Goal: Task Accomplishment & Management: Complete application form

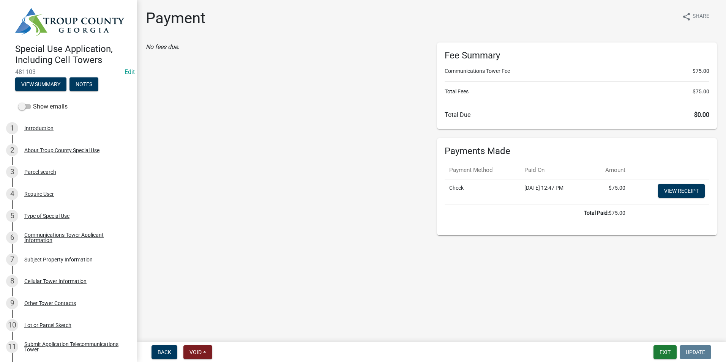
scroll to position [190, 0]
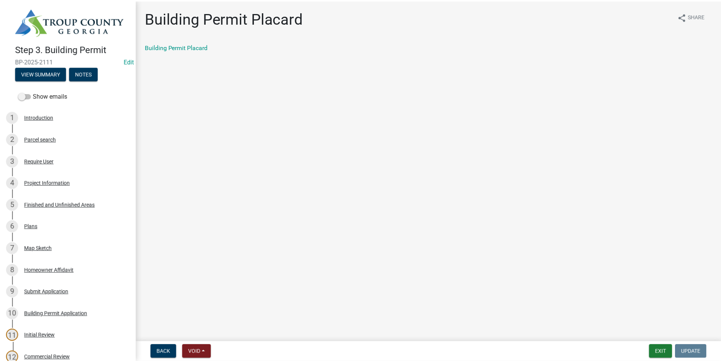
scroll to position [228, 0]
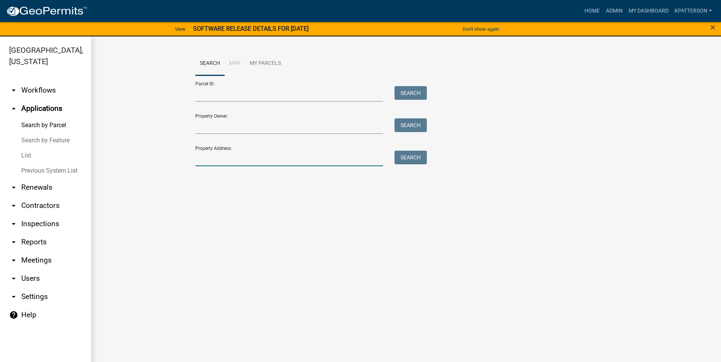
click at [300, 158] on input "Property Address:" at bounding box center [289, 159] width 188 height 16
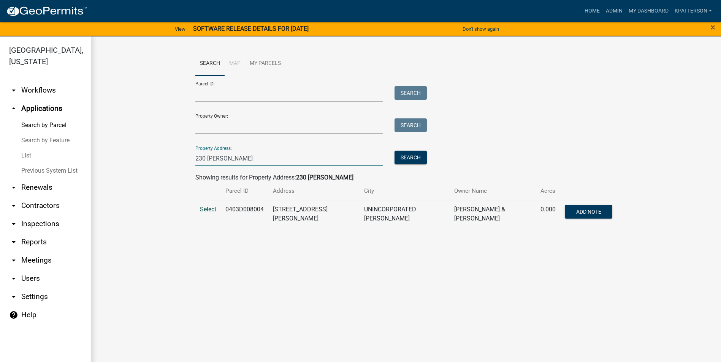
type input "230 sivell"
click at [208, 210] on span "Select" at bounding box center [208, 209] width 16 height 7
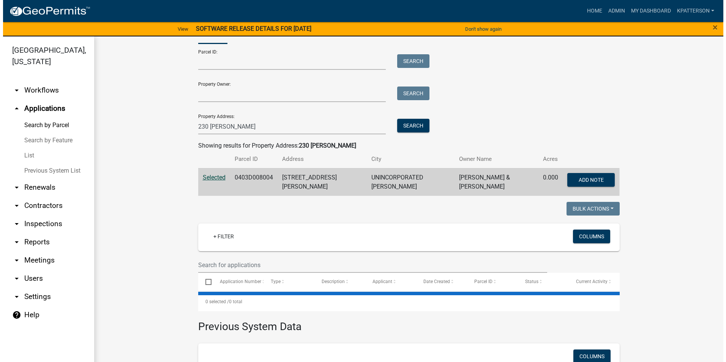
scroll to position [104, 0]
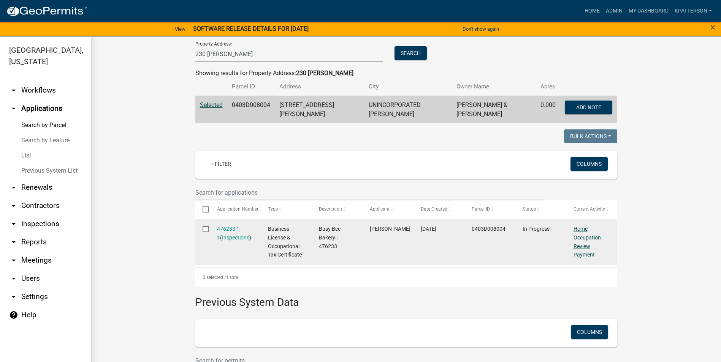
click at [574, 232] on link "Home Occupation Review Payment" at bounding box center [586, 242] width 27 height 32
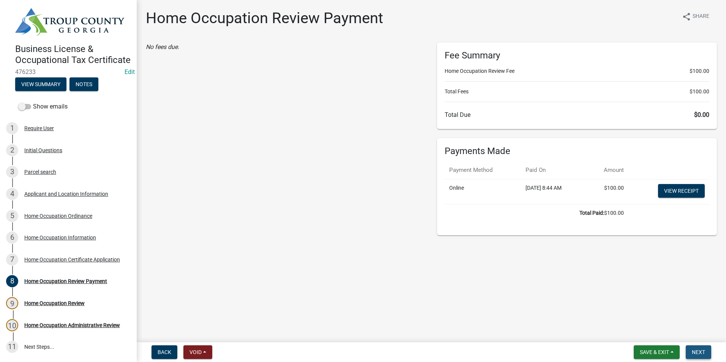
click at [695, 351] on span "Next" at bounding box center [698, 353] width 13 height 6
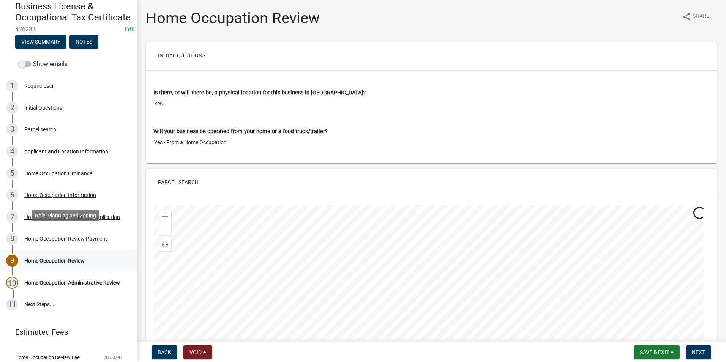
scroll to position [76, 0]
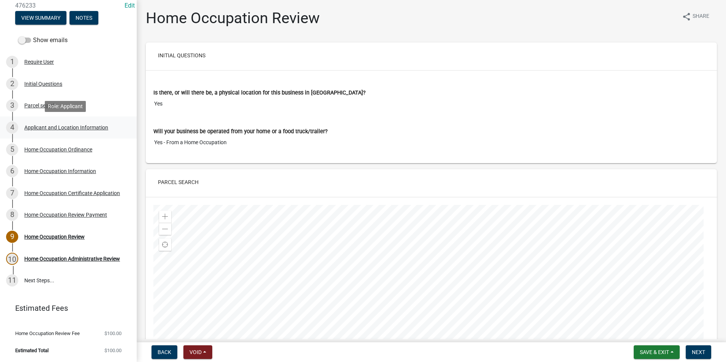
click at [53, 130] on div "Applicant and Location Information" at bounding box center [66, 127] width 84 height 5
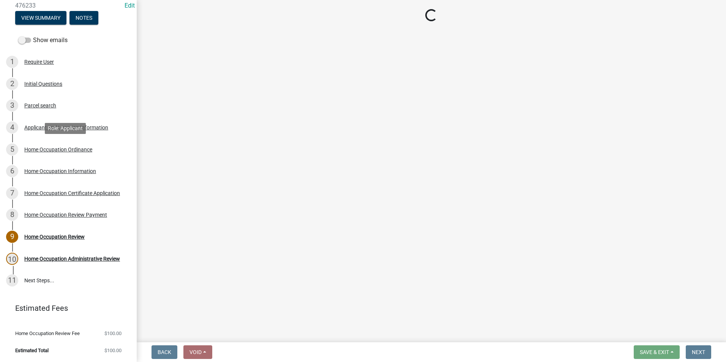
select select "GA"
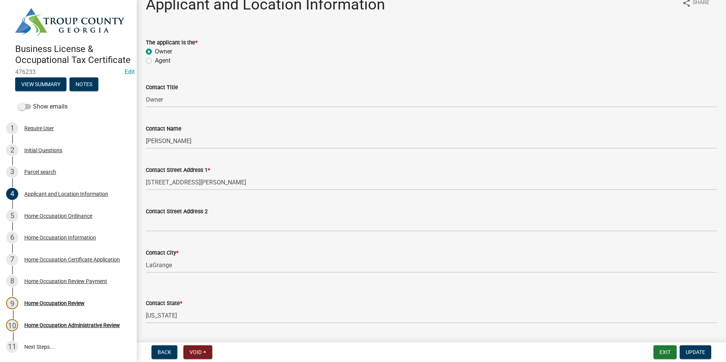
scroll to position [0, 0]
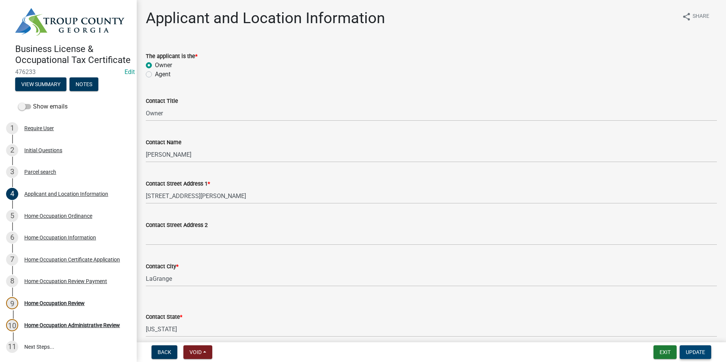
click at [692, 353] on span "Update" at bounding box center [695, 353] width 19 height 6
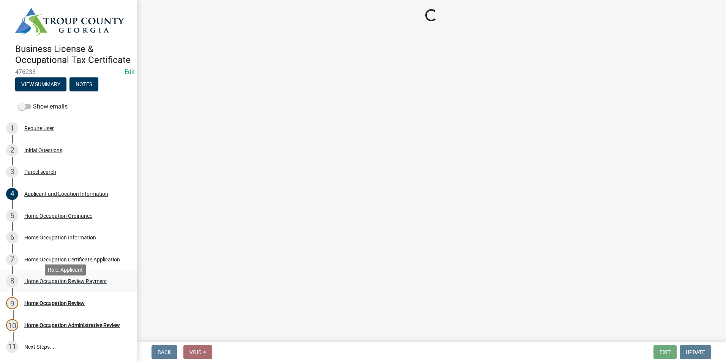
click at [76, 283] on link "8 Home Occupation Review Payment" at bounding box center [68, 282] width 137 height 22
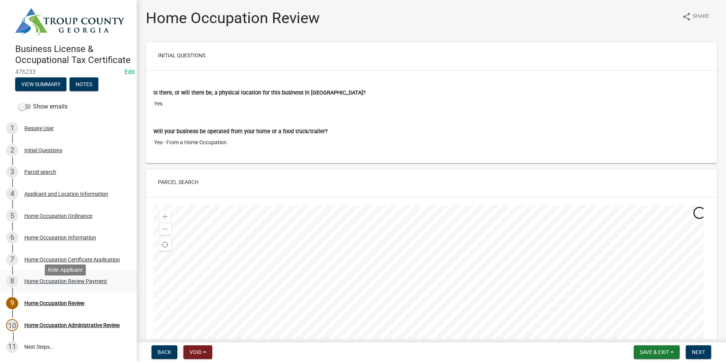
click at [81, 284] on div "Home Occupation Review Payment" at bounding box center [65, 281] width 83 height 5
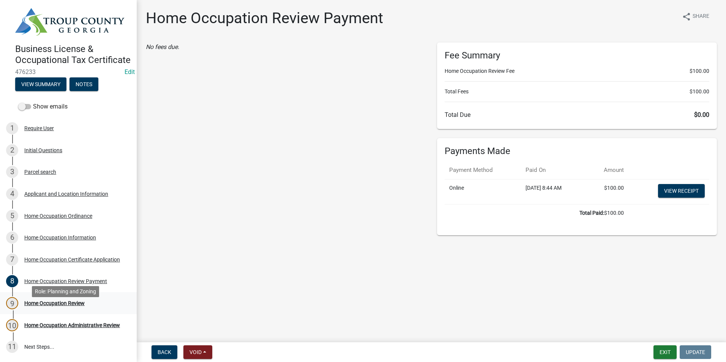
click at [32, 306] on div "Home Occupation Review" at bounding box center [54, 303] width 60 height 5
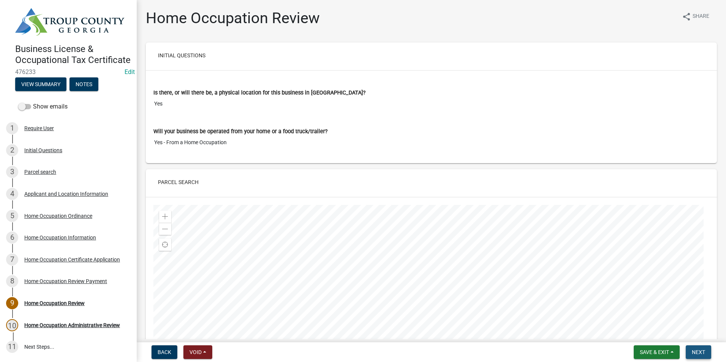
click at [706, 356] on button "Next" at bounding box center [698, 353] width 25 height 14
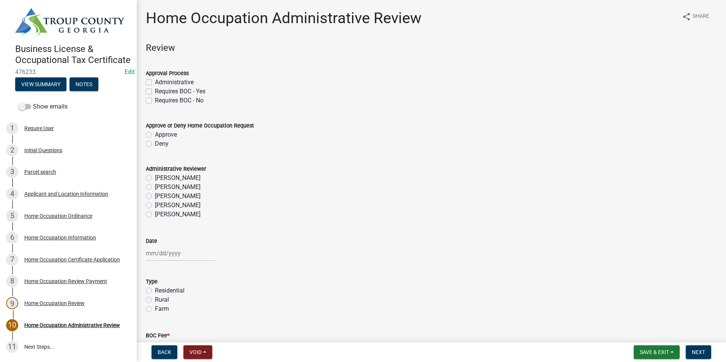
click at [155, 80] on label "Administrative" at bounding box center [174, 82] width 39 height 9
click at [155, 80] on input "Administrative" at bounding box center [157, 80] width 5 height 5
checkbox input "true"
checkbox input "false"
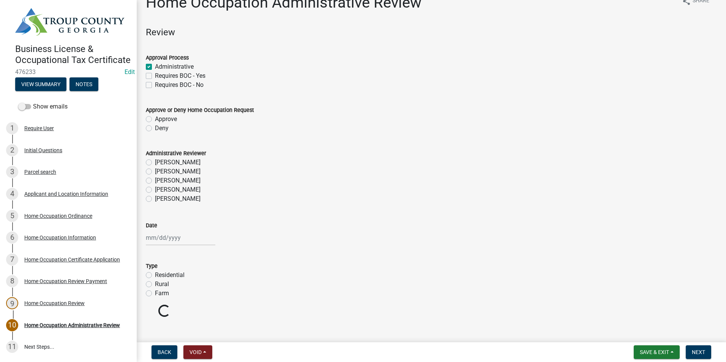
scroll to position [24, 0]
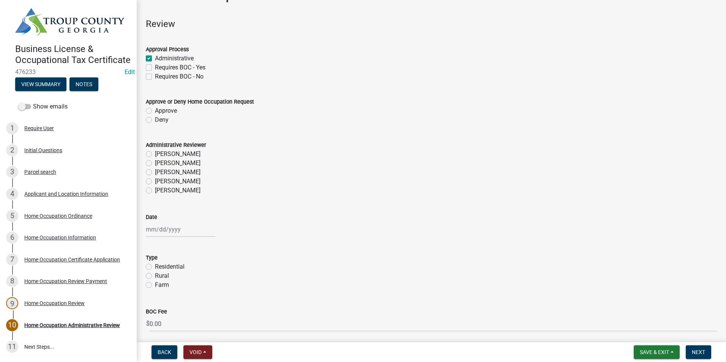
click at [155, 163] on label "James Lorimer Thrailkill Jr" at bounding box center [178, 163] width 46 height 9
click at [155, 163] on input "James Lorimer Thrailkill Jr" at bounding box center [157, 161] width 5 height 5
radio input "true"
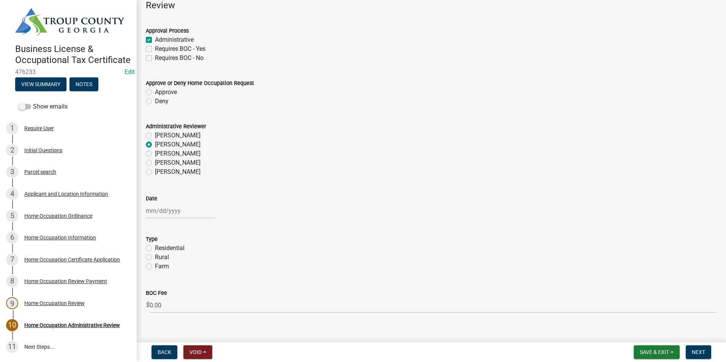
scroll to position [53, 0]
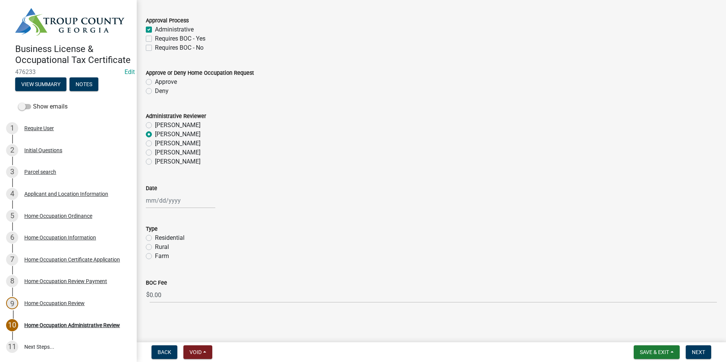
click at [172, 200] on div at bounding box center [181, 201] width 70 height 16
select select "9"
select select "2025"
click at [176, 280] on div "24" at bounding box center [178, 278] width 12 height 12
type input "09/24/2025"
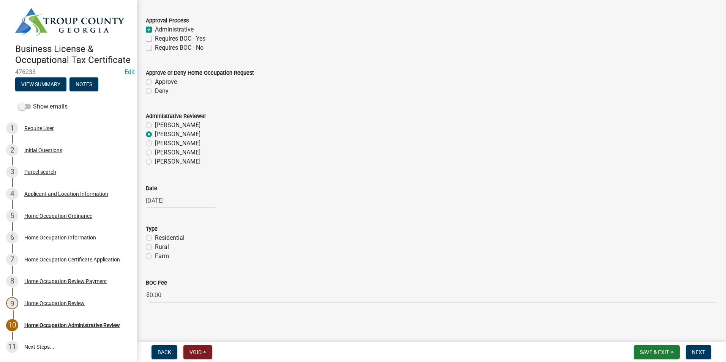
click at [155, 81] on label "Approve" at bounding box center [166, 82] width 22 height 9
click at [155, 81] on input "Approve" at bounding box center [157, 80] width 5 height 5
radio input "true"
click at [695, 349] on button "Next" at bounding box center [698, 353] width 25 height 14
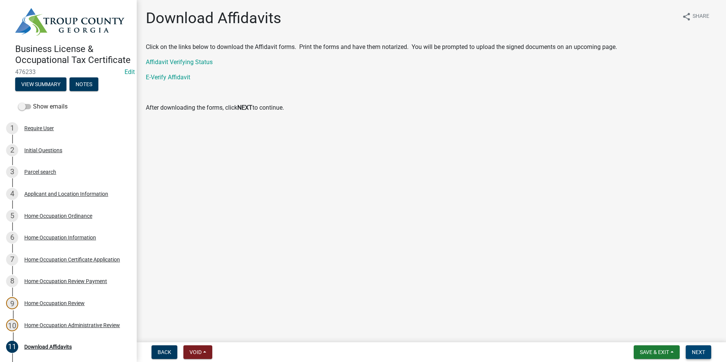
click at [694, 348] on button "Next" at bounding box center [698, 353] width 25 height 14
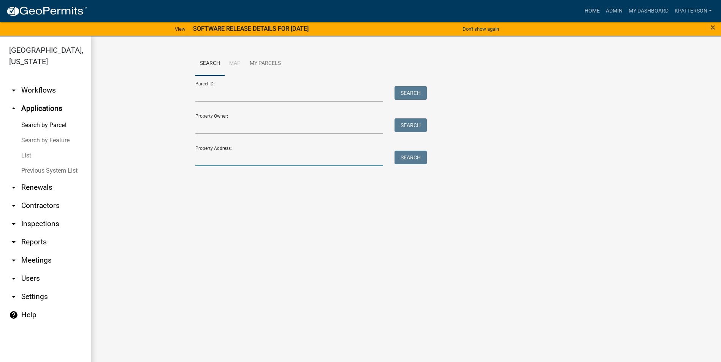
click at [213, 155] on input "Property Address:" at bounding box center [289, 159] width 188 height 16
click at [31, 81] on link "arrow_drop_down Workflows" at bounding box center [45, 90] width 91 height 18
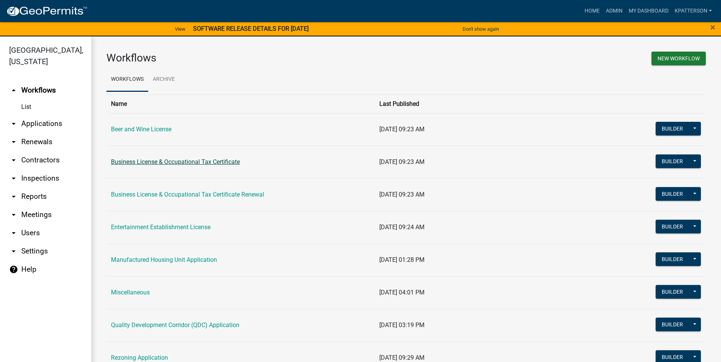
click at [176, 162] on link "Business License & Occupational Tax Certificate" at bounding box center [175, 161] width 129 height 7
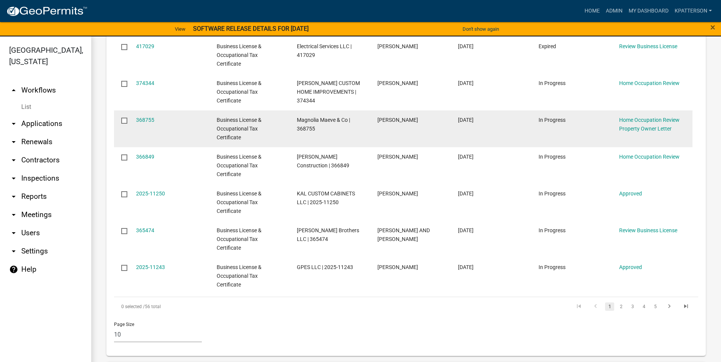
scroll to position [342, 0]
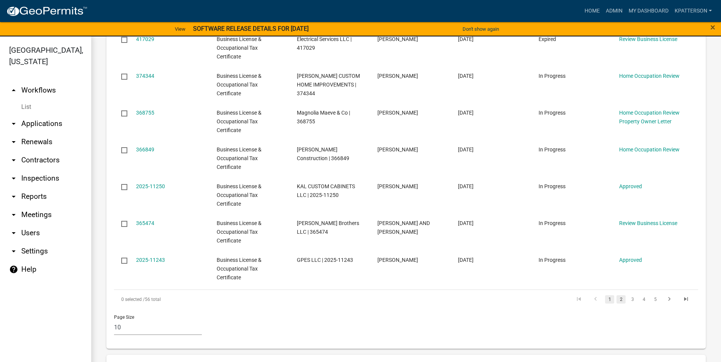
click at [617, 299] on link "2" at bounding box center [620, 300] width 9 height 8
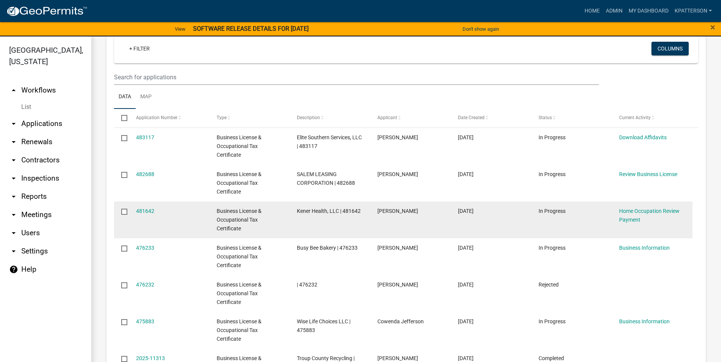
scroll to position [722, 0]
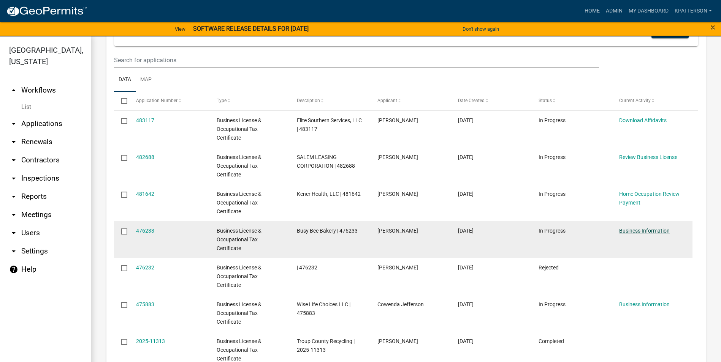
click at [643, 231] on link "Business Information" at bounding box center [644, 231] width 51 height 6
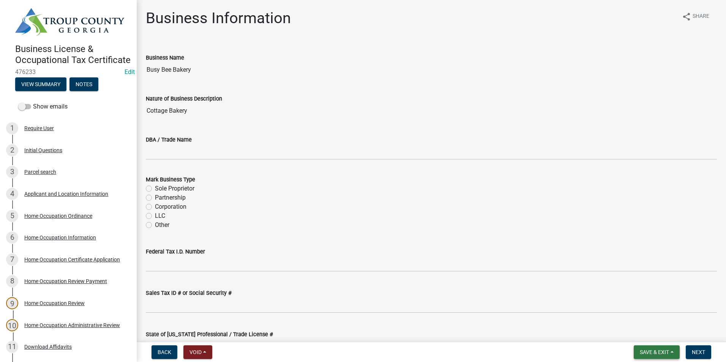
click at [671, 353] on button "Save & Exit" at bounding box center [657, 353] width 46 height 14
click at [668, 336] on button "Save & Exit" at bounding box center [649, 333] width 61 height 18
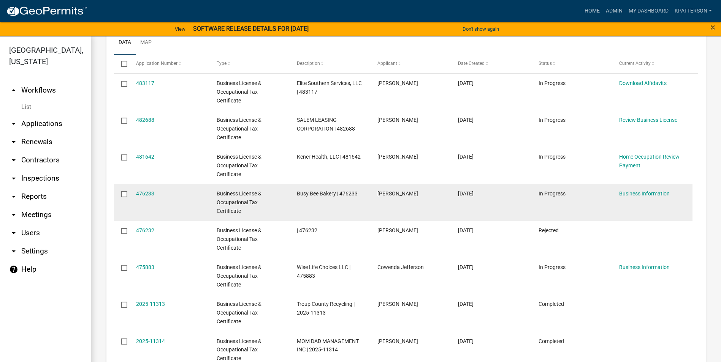
scroll to position [760, 0]
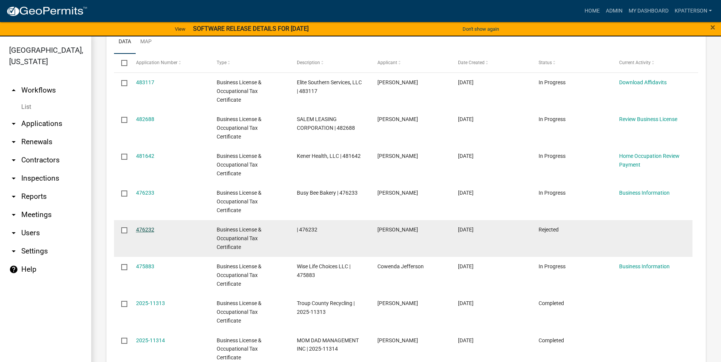
click at [139, 229] on link "476232" at bounding box center [145, 230] width 18 height 6
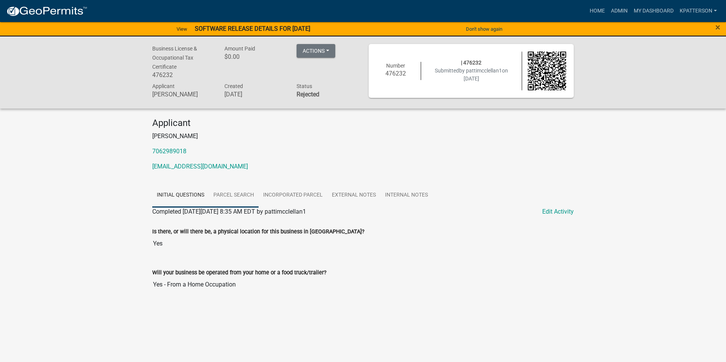
click at [242, 200] on link "Parcel search" at bounding box center [234, 196] width 50 height 24
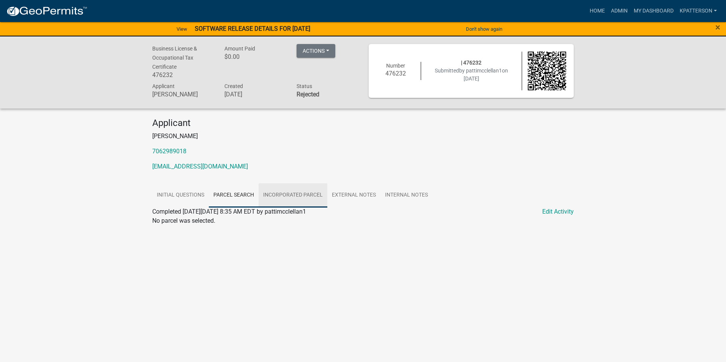
click at [297, 199] on link "Incorporated Parcel" at bounding box center [293, 196] width 69 height 24
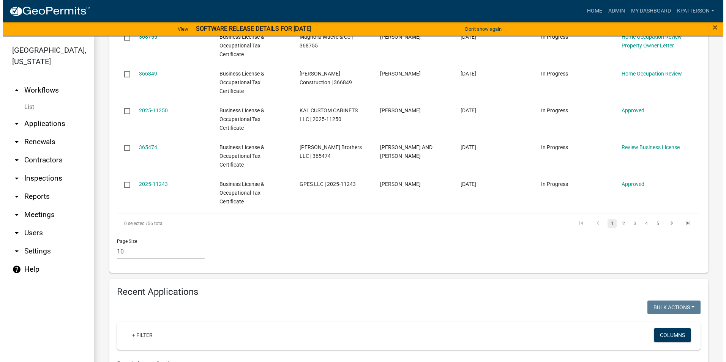
scroll to position [684, 0]
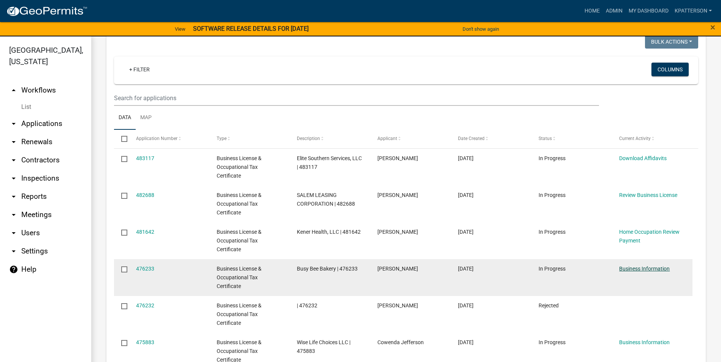
click at [641, 267] on link "Business Information" at bounding box center [644, 269] width 51 height 6
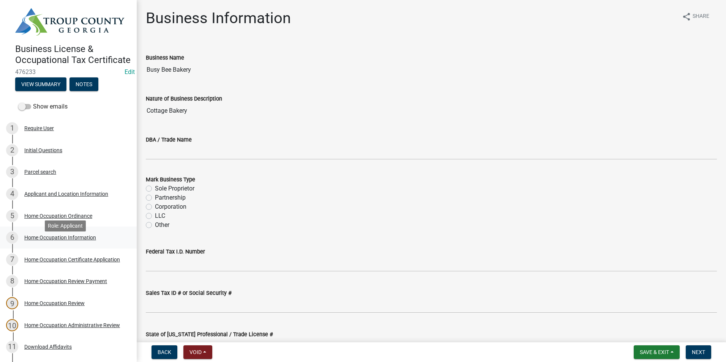
click at [76, 241] on div "Home Occupation Information" at bounding box center [60, 237] width 72 height 5
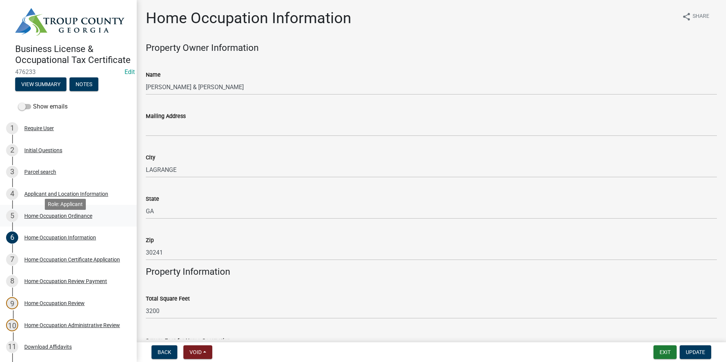
click at [40, 219] on div "Home Occupation Ordinance" at bounding box center [58, 216] width 68 height 5
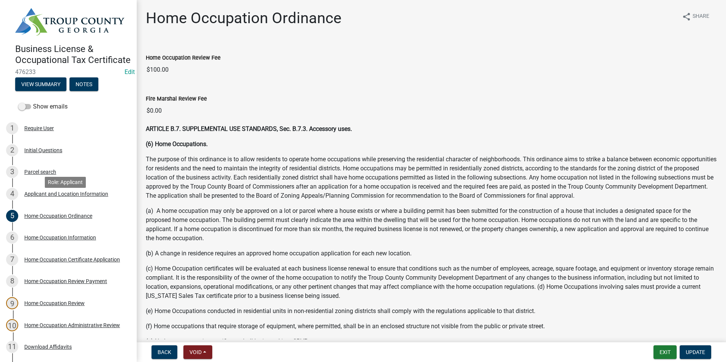
click at [61, 199] on div "4 Applicant and Location Information" at bounding box center [65, 194] width 119 height 12
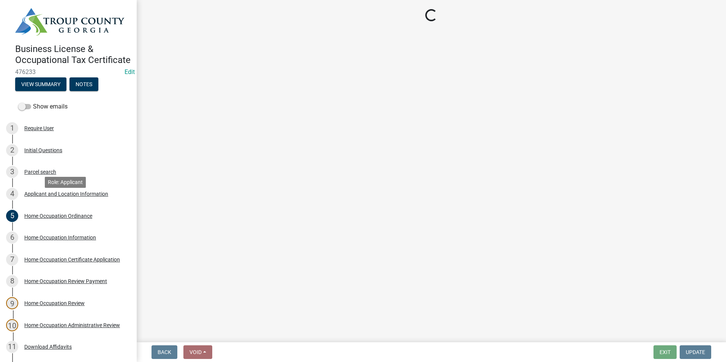
select select "GA"
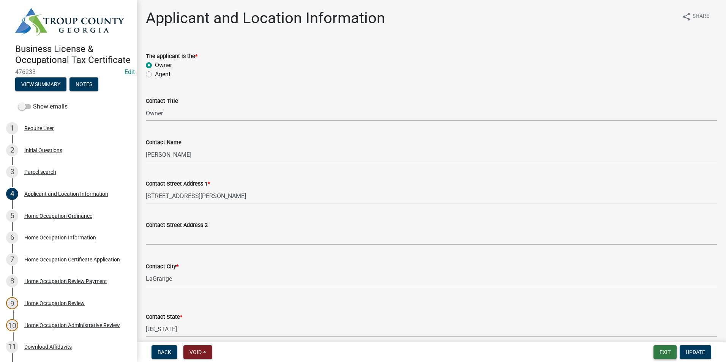
click at [654, 348] on button "Exit" at bounding box center [665, 353] width 23 height 14
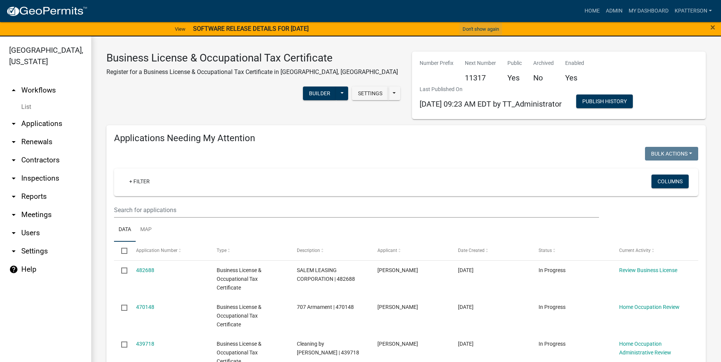
click at [479, 30] on button "Don't show again" at bounding box center [480, 29] width 43 height 13
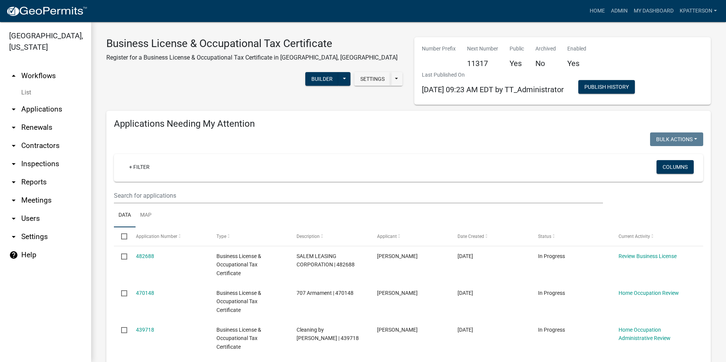
click at [47, 100] on link "arrow_drop_down Applications" at bounding box center [45, 109] width 91 height 18
